Goal: Task Accomplishment & Management: Manage account settings

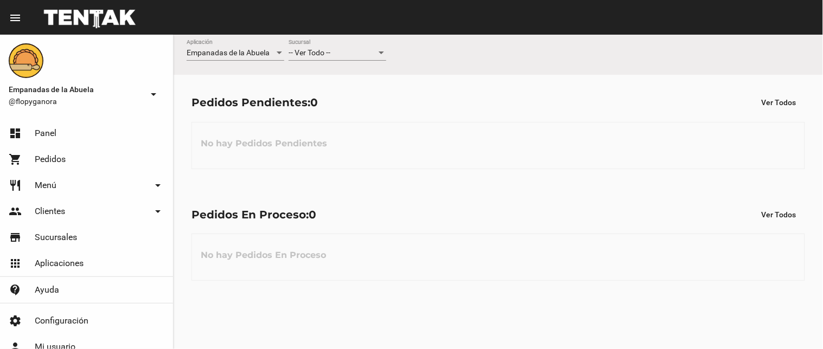
click at [324, 63] on div "-- Ver Todo -- Sucursal" at bounding box center [338, 55] width 98 height 31
click at [326, 53] on span "-- Ver Todo --" at bounding box center [310, 52] width 42 height 9
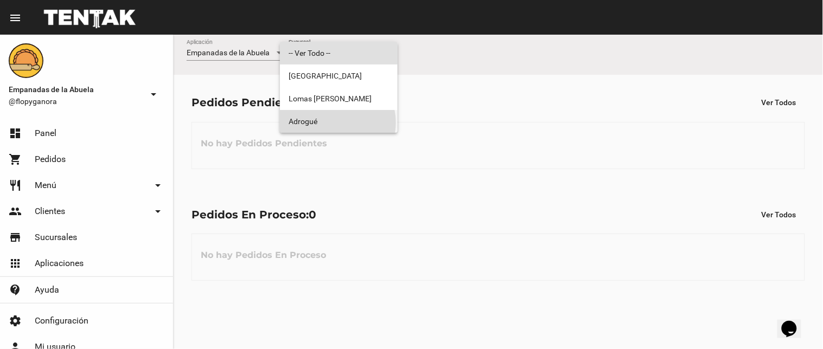
click at [334, 123] on span "Adrogué" at bounding box center [339, 121] width 100 height 23
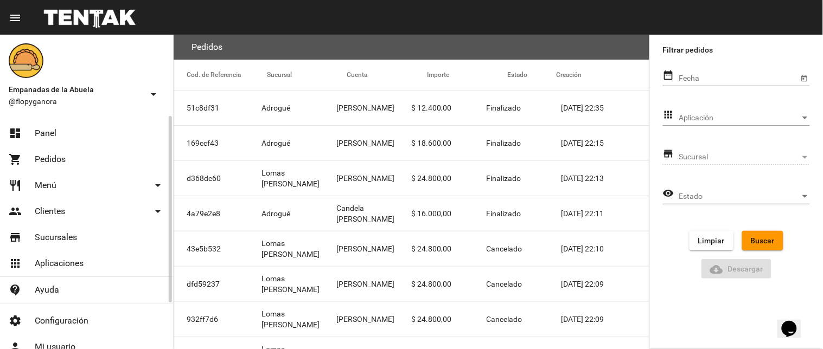
click at [29, 120] on link "dashboard Panel" at bounding box center [86, 133] width 173 height 26
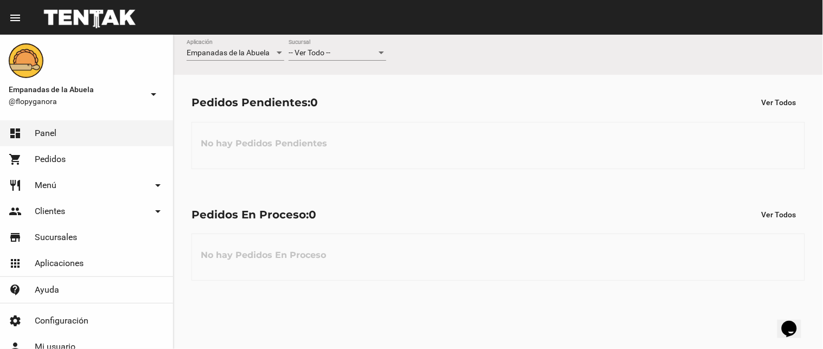
click at [343, 56] on div "-- Ver Todo --" at bounding box center [333, 53] width 88 height 9
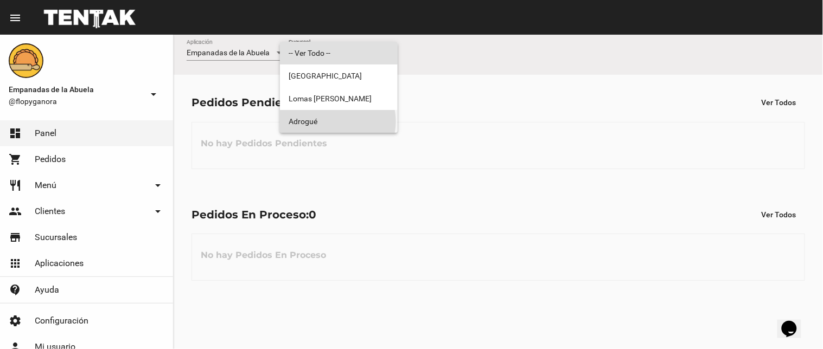
click at [335, 121] on span "Adrogué" at bounding box center [339, 121] width 100 height 23
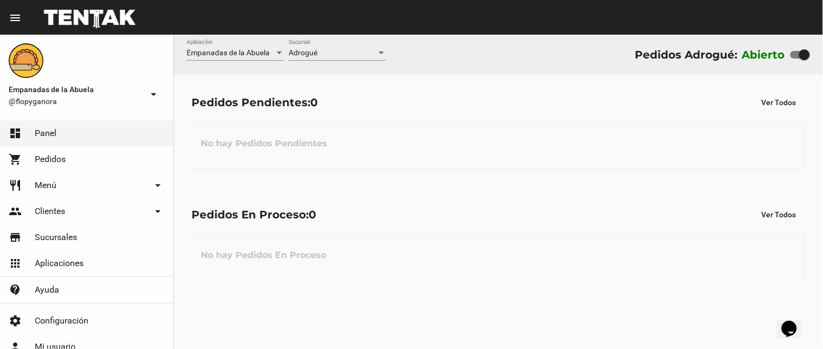
click at [399, 210] on div "Pedidos En Proceso: 0 Ver Todos" at bounding box center [497, 215] width 613 height 20
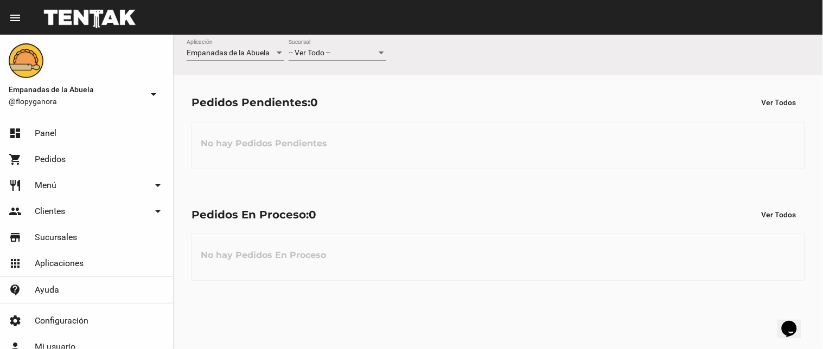
click at [334, 55] on div "-- Ver Todo --" at bounding box center [333, 53] width 88 height 9
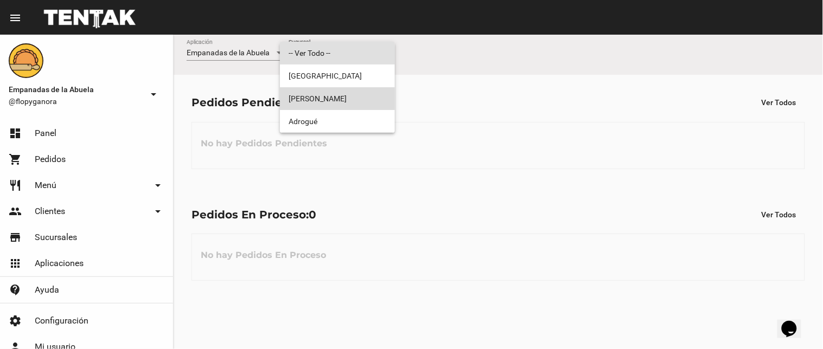
click at [335, 96] on span "Lomas [PERSON_NAME]" at bounding box center [338, 98] width 98 height 23
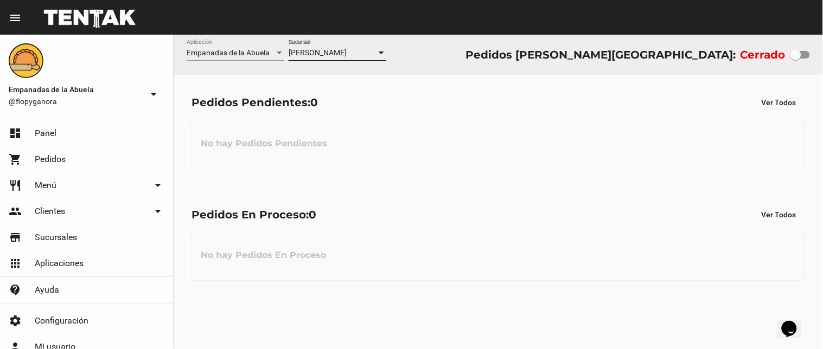
click at [322, 60] on div "Lomas de Zamora Sucursal" at bounding box center [338, 50] width 98 height 21
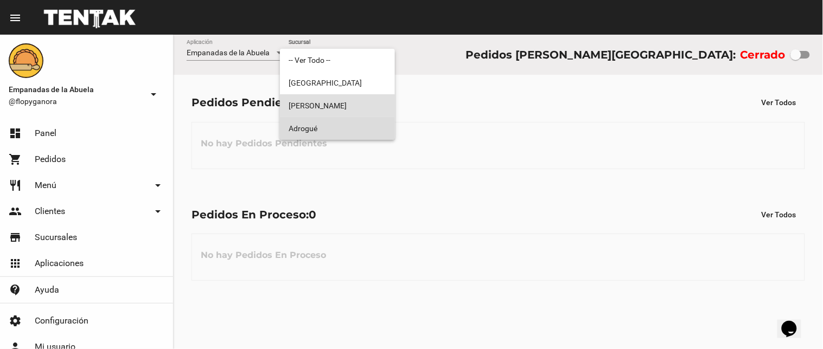
click at [342, 119] on span "Adrogué" at bounding box center [338, 128] width 98 height 23
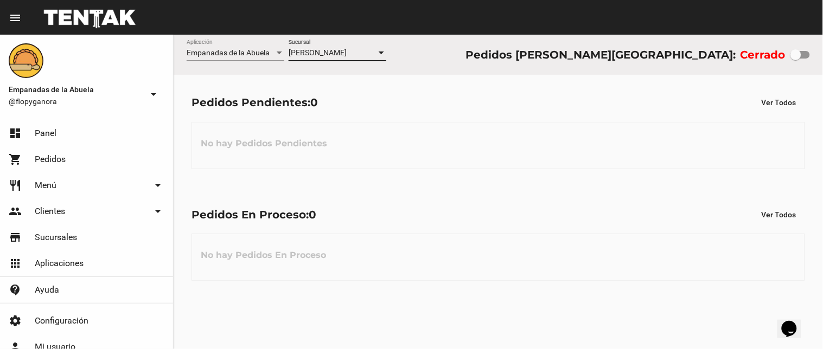
checkbox input "true"
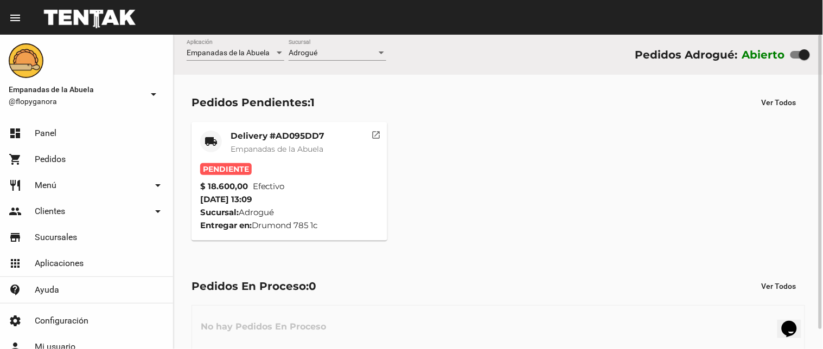
click at [281, 133] on mat-card-title "Delivery #AD095DD7" at bounding box center [277, 136] width 94 height 11
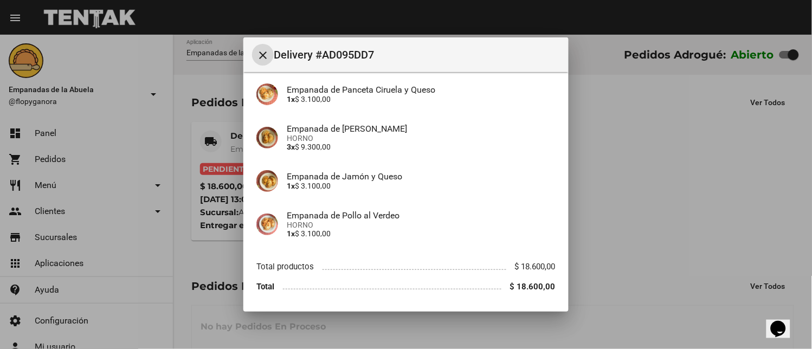
scroll to position [122, 0]
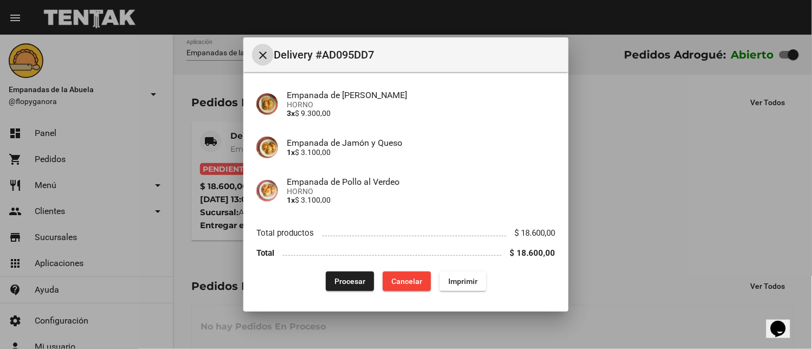
click at [449, 283] on span "Imprimir" at bounding box center [463, 281] width 29 height 9
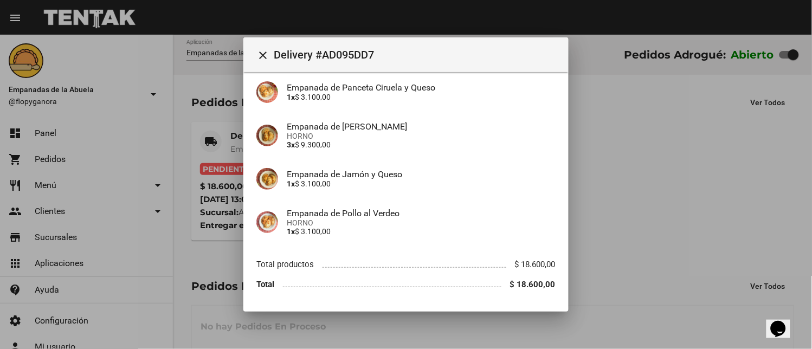
scroll to position [122, 0]
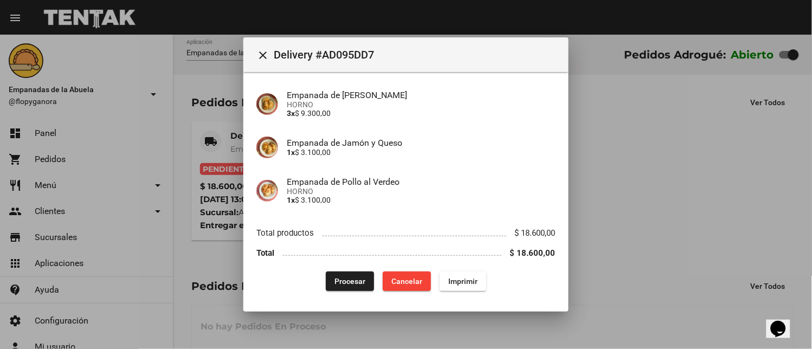
click at [353, 277] on span "Procesar" at bounding box center [350, 281] width 31 height 9
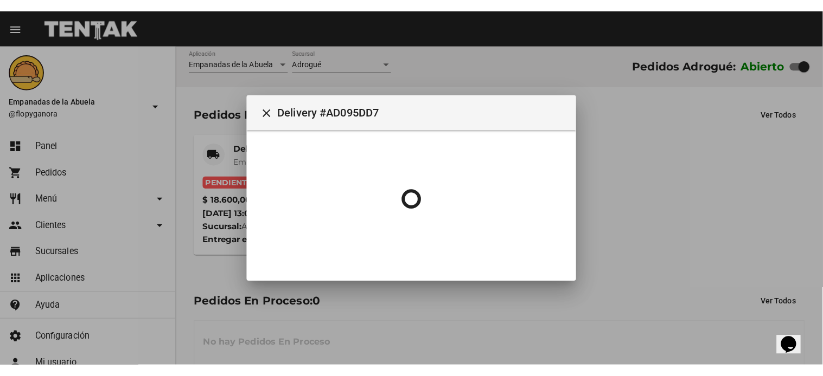
scroll to position [0, 0]
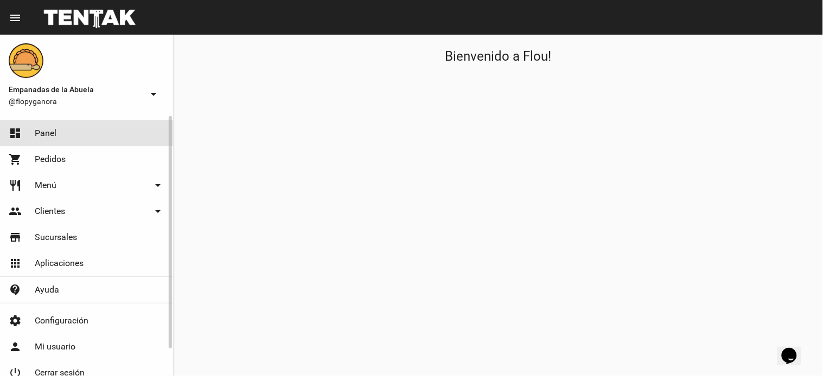
click at [68, 132] on link "dashboard Panel" at bounding box center [86, 133] width 173 height 26
click at [99, 153] on link "shopping_cart Pedidos" at bounding box center [86, 159] width 173 height 26
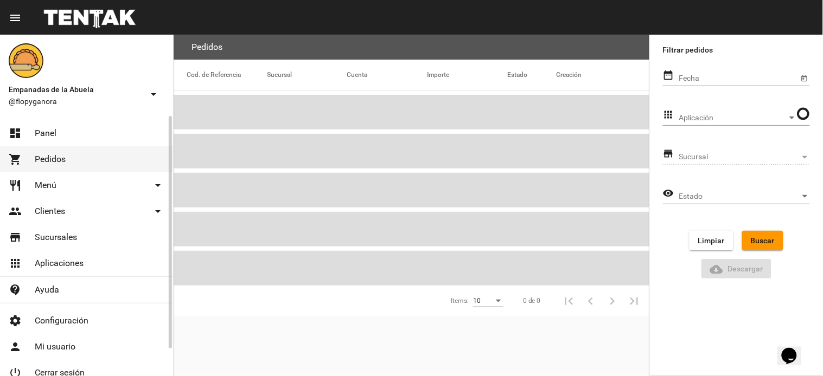
click at [114, 134] on link "dashboard Panel" at bounding box center [86, 133] width 173 height 26
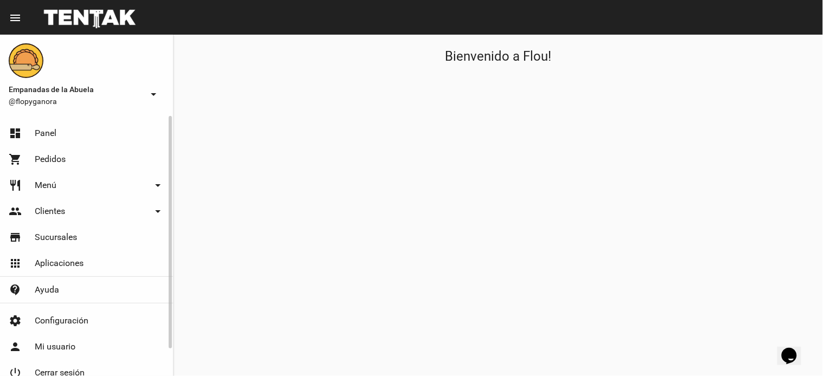
click at [29, 127] on link "dashboard Panel" at bounding box center [86, 133] width 173 height 26
click at [150, 88] on mat-icon "arrow_drop_down" at bounding box center [153, 94] width 13 height 13
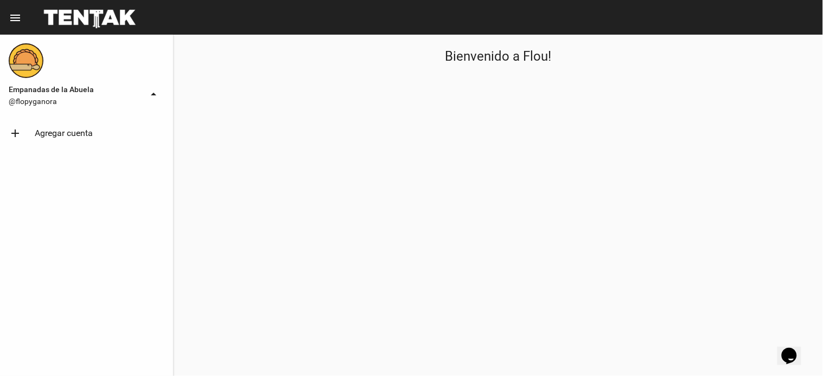
click at [151, 88] on mat-icon "arrow_drop_up" at bounding box center [153, 94] width 13 height 13
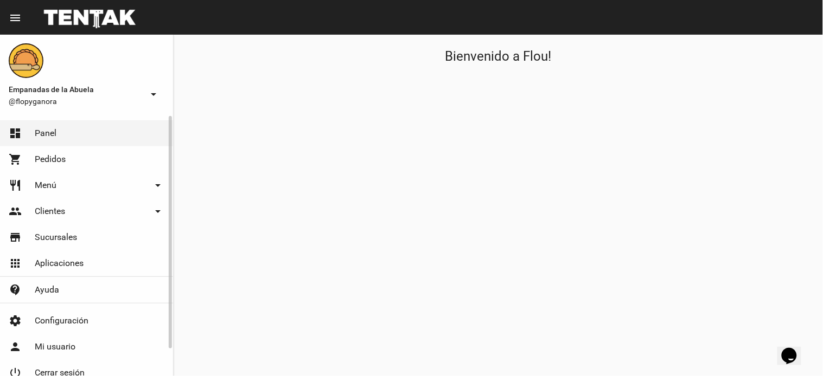
click at [85, 190] on link "restaurant Menú arrow_drop_down" at bounding box center [86, 185] width 173 height 26
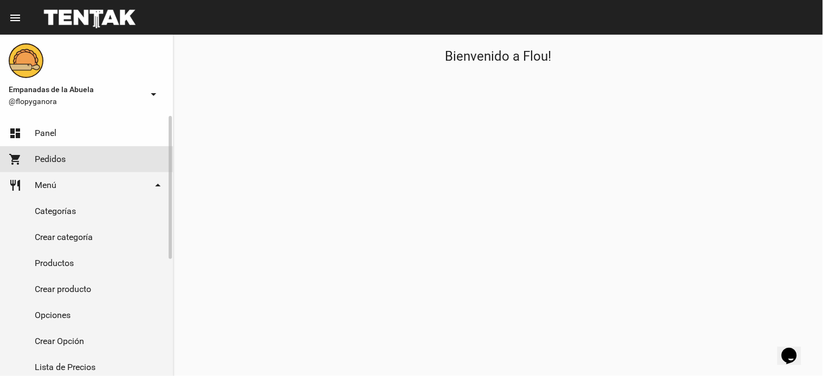
click at [91, 158] on link "shopping_cart Pedidos" at bounding box center [86, 159] width 173 height 26
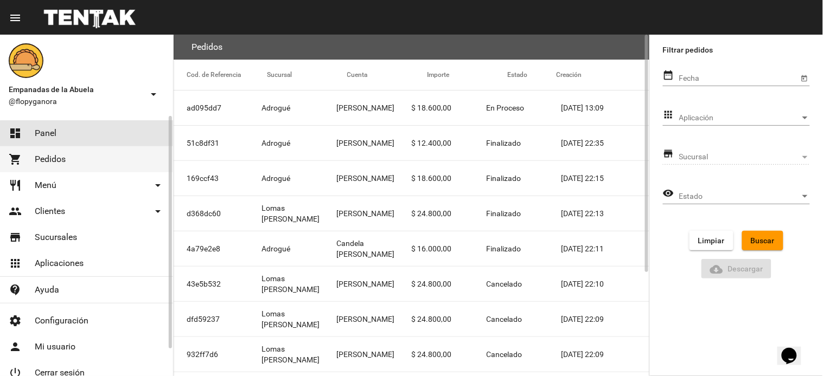
click at [97, 136] on link "dashboard Panel" at bounding box center [86, 133] width 173 height 26
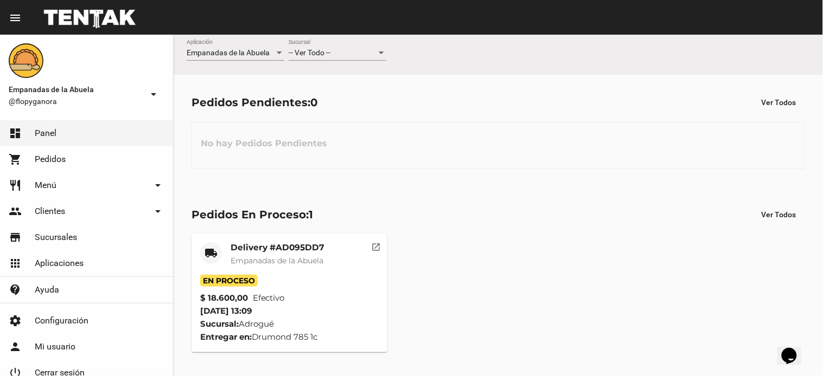
click at [342, 53] on div "-- Ver Todo --" at bounding box center [333, 53] width 88 height 9
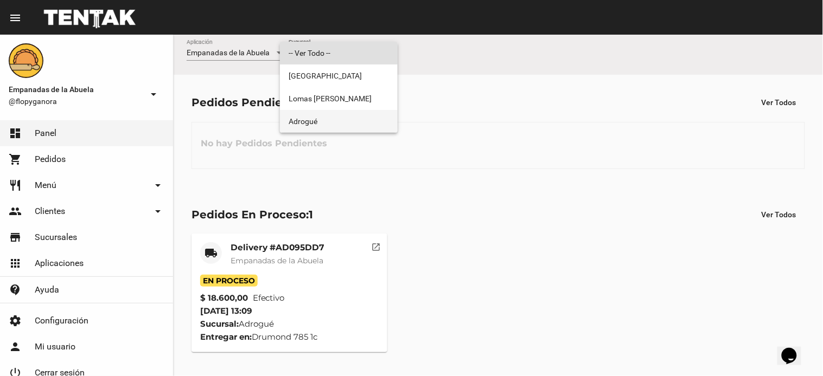
click at [364, 120] on span "Adrogué" at bounding box center [339, 121] width 100 height 23
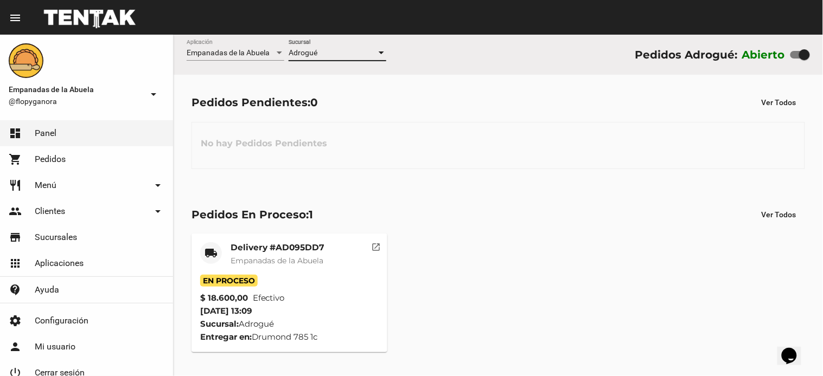
click at [321, 244] on mat-card-title "Delivery #AD095DD7" at bounding box center [277, 247] width 94 height 11
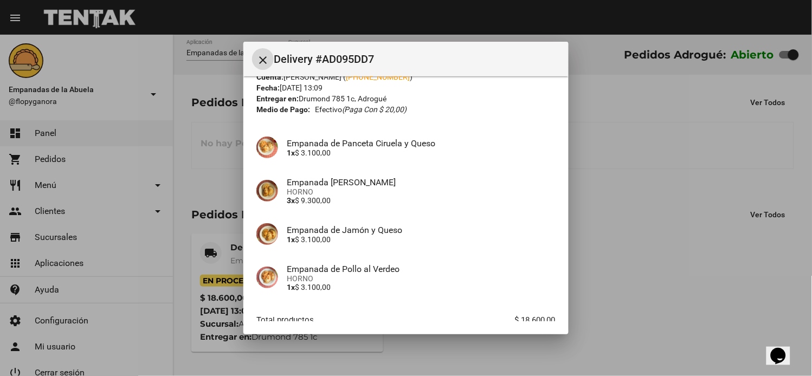
scroll to position [105, 0]
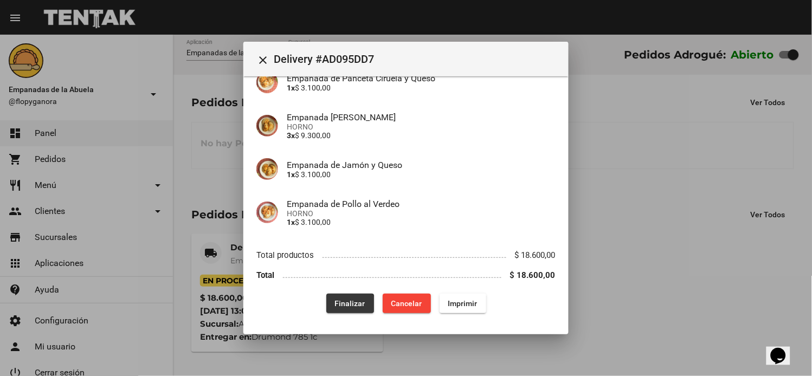
drag, startPoint x: 342, startPoint y: 305, endPoint x: 364, endPoint y: 290, distance: 26.9
click at [342, 305] on span "Finalizar" at bounding box center [350, 303] width 30 height 9
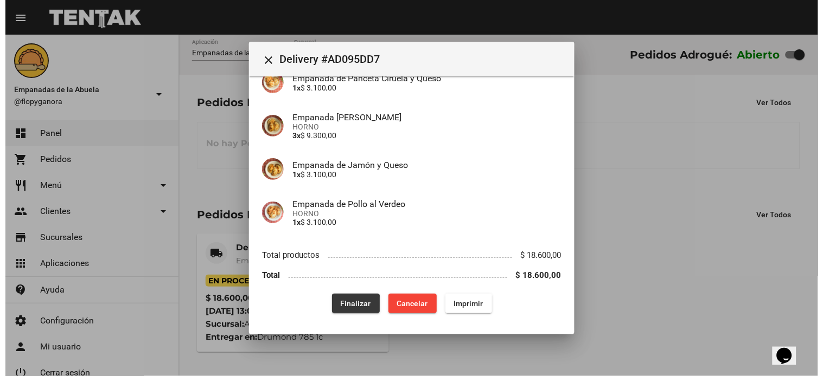
scroll to position [0, 0]
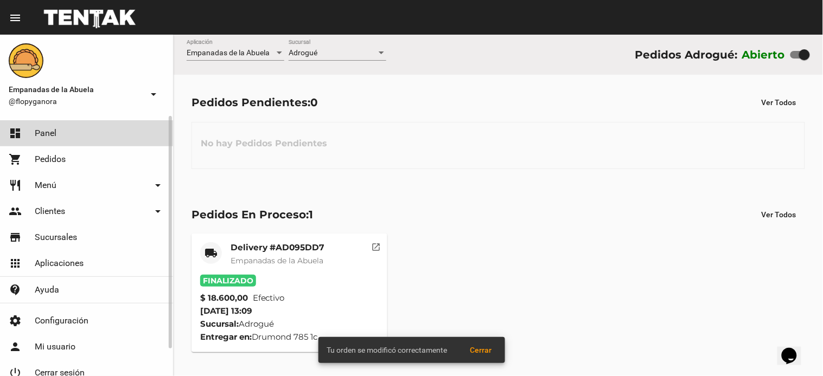
click at [65, 139] on link "dashboard Panel" at bounding box center [86, 133] width 173 height 26
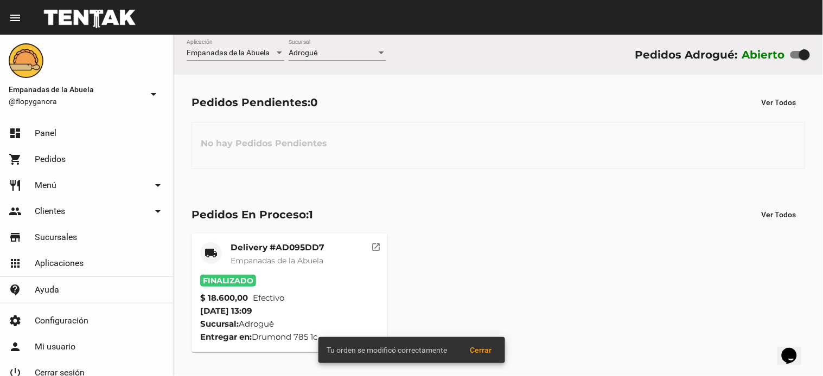
click at [351, 46] on div "Adrogué Sucursal" at bounding box center [338, 50] width 98 height 21
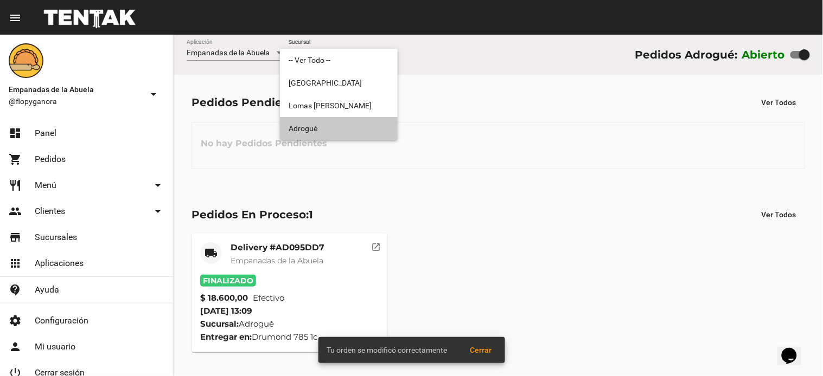
click at [346, 129] on span "Adrogué" at bounding box center [339, 128] width 100 height 23
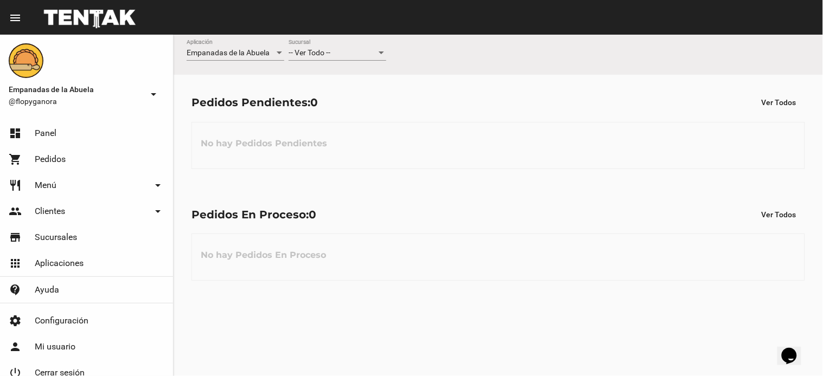
click at [349, 52] on div "-- Ver Todo --" at bounding box center [333, 53] width 88 height 9
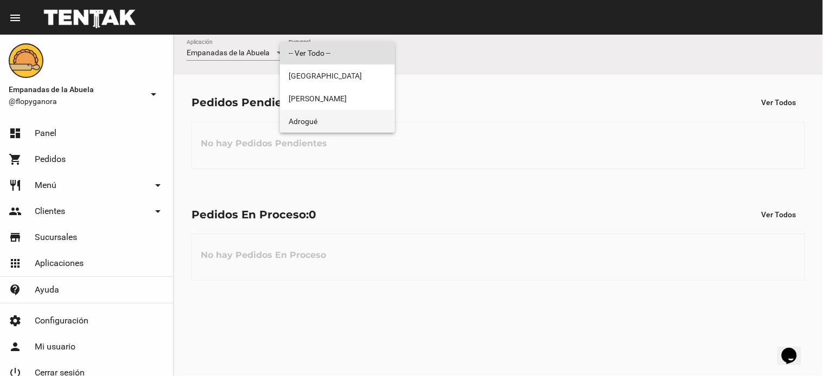
click at [318, 123] on span "Adrogué" at bounding box center [338, 121] width 98 height 23
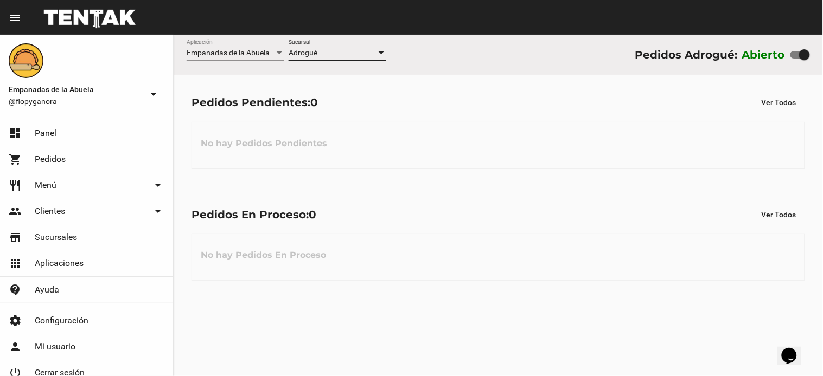
click at [468, 196] on div "Pedidos En Proceso: 0 Ver Todos No hay Pedidos En Proceso" at bounding box center [498, 243] width 649 height 112
click at [367, 60] on div "-- Ver Todo -- Sucursal" at bounding box center [338, 50] width 98 height 21
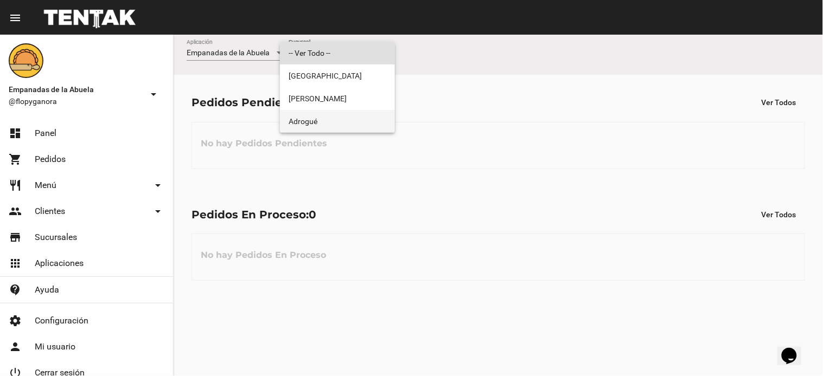
click at [321, 121] on span "Adrogué" at bounding box center [338, 121] width 98 height 23
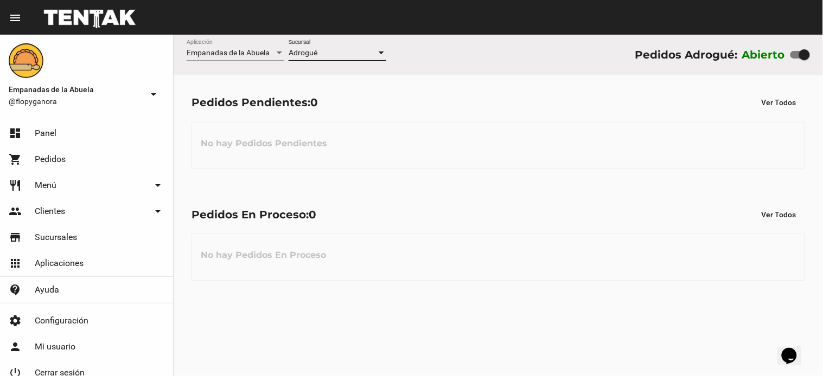
click at [795, 59] on label at bounding box center [800, 54] width 20 height 13
click at [795, 59] on input "checkbox" at bounding box center [795, 59] width 1 height 1
checkbox input "false"
